Goal: Transaction & Acquisition: Purchase product/service

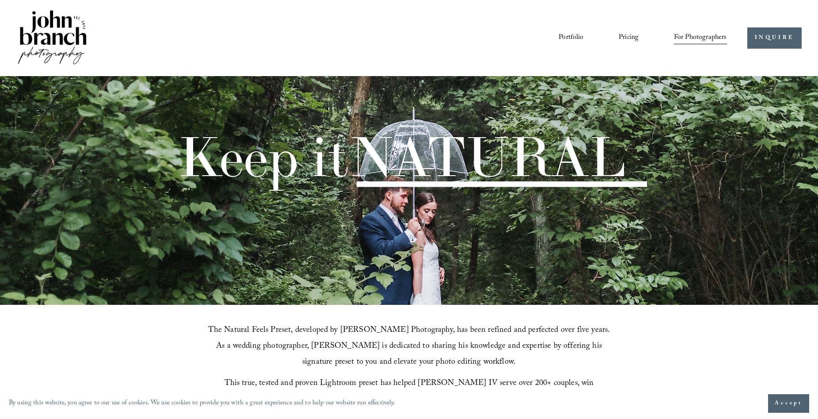
click at [0, 0] on span "Presets" at bounding box center [0, 0] width 0 height 0
